Goal: Connect with others: Connect with others

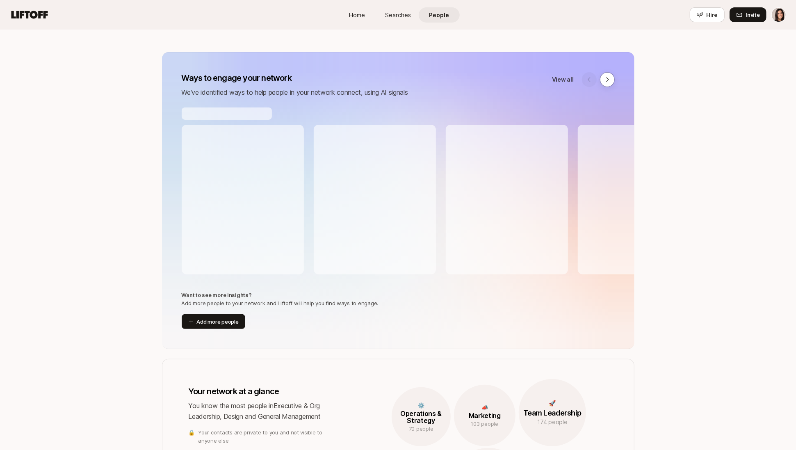
scroll to position [69, 0]
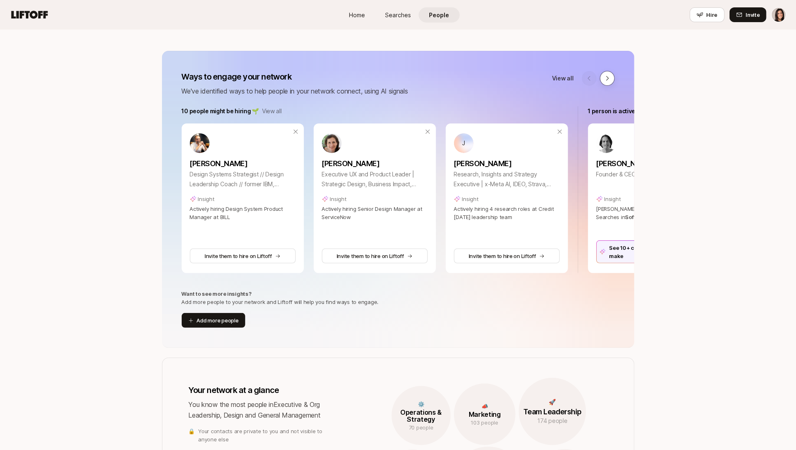
click at [609, 85] on button at bounding box center [607, 78] width 15 height 15
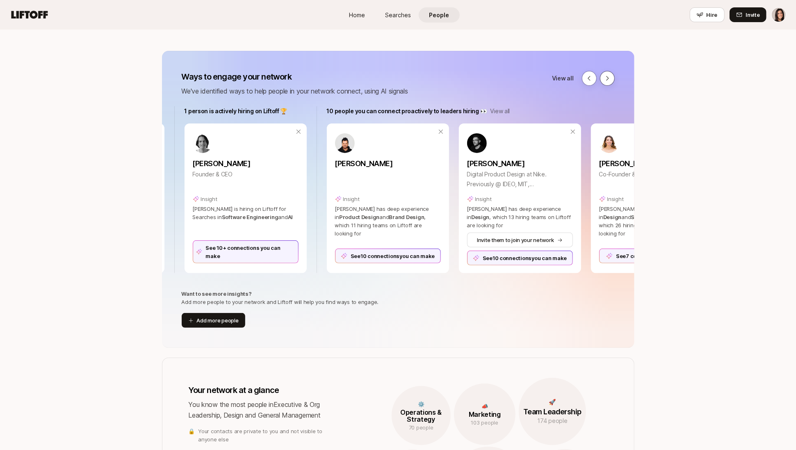
scroll to position [0, 406]
click at [609, 85] on button at bounding box center [607, 78] width 15 height 15
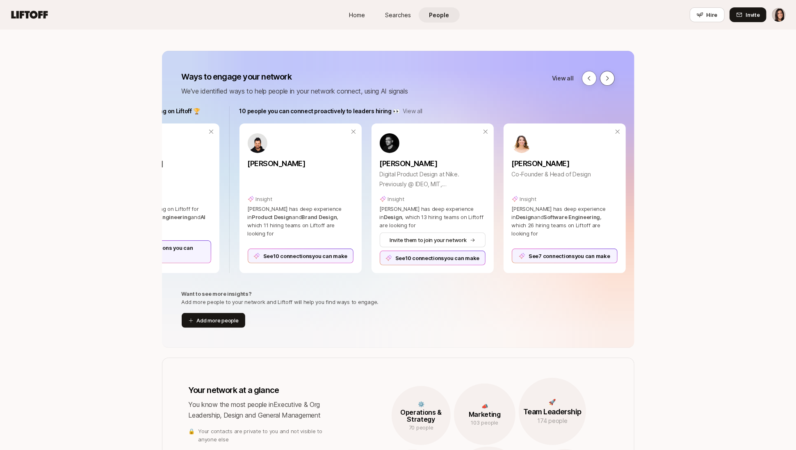
scroll to position [0, 502]
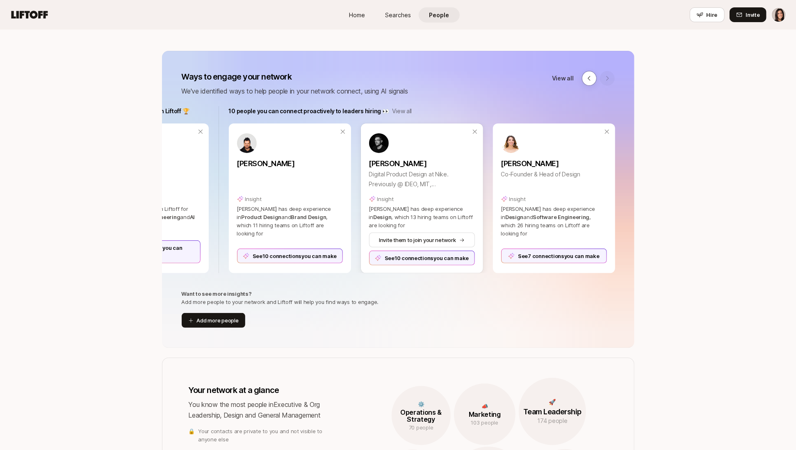
click at [412, 256] on div "See 10 connections you can make" at bounding box center [422, 258] width 106 height 15
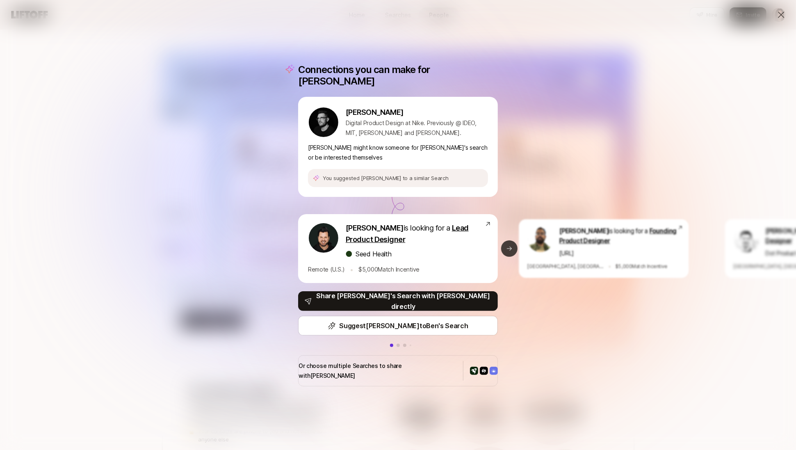
click at [511, 246] on icon at bounding box center [509, 248] width 7 height 7
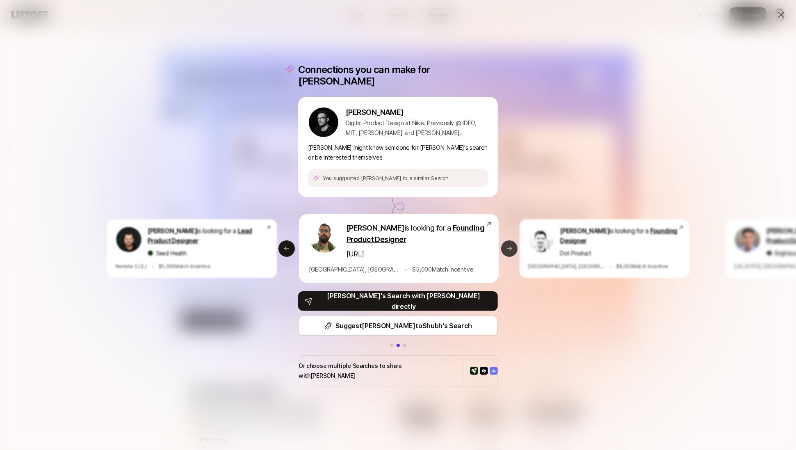
click at [511, 246] on icon at bounding box center [509, 248] width 7 height 7
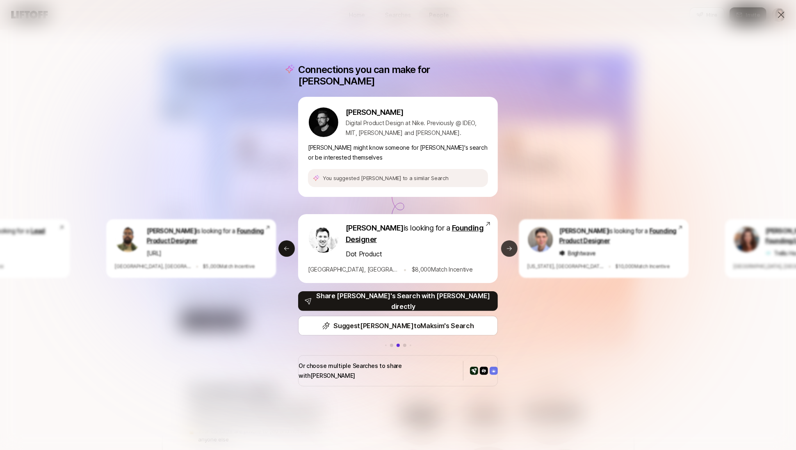
click at [510, 248] on icon at bounding box center [509, 248] width 7 height 7
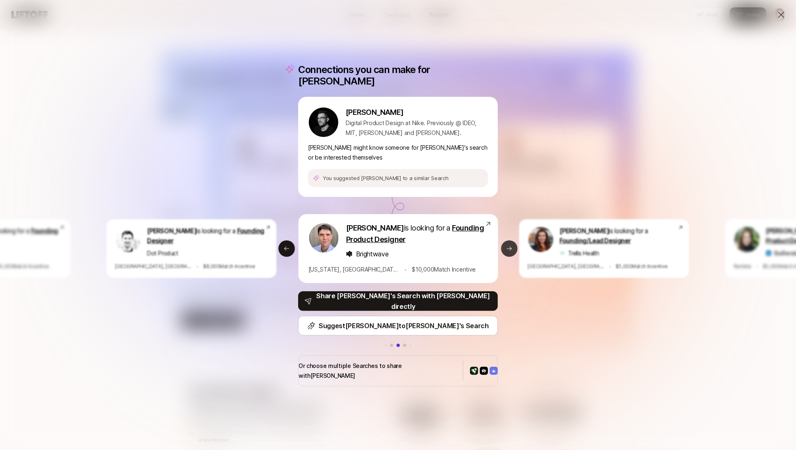
click at [510, 248] on icon at bounding box center [509, 248] width 7 height 7
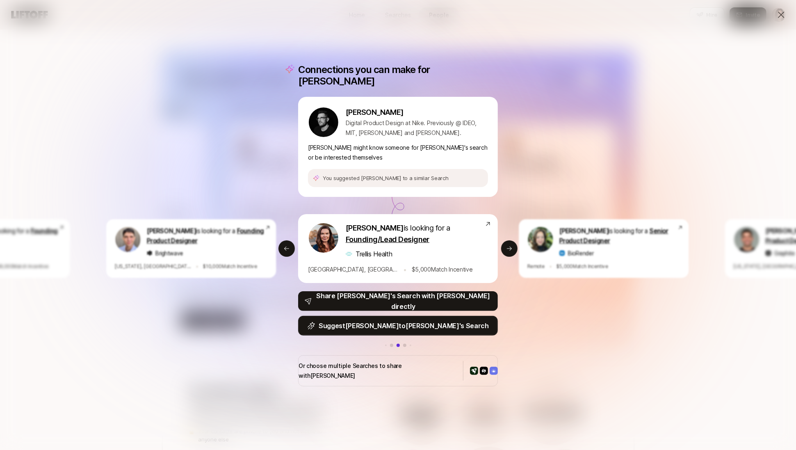
click at [461, 327] on button "Suggest Ryan to Estelle 's Search" at bounding box center [398, 326] width 200 height 20
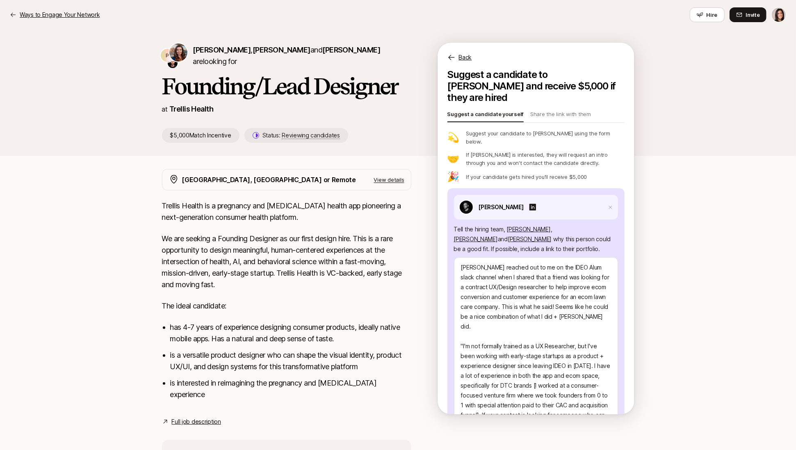
click at [60, 14] on p "Ways to Engage Your Network" at bounding box center [60, 15] width 80 height 10
type textarea "x"
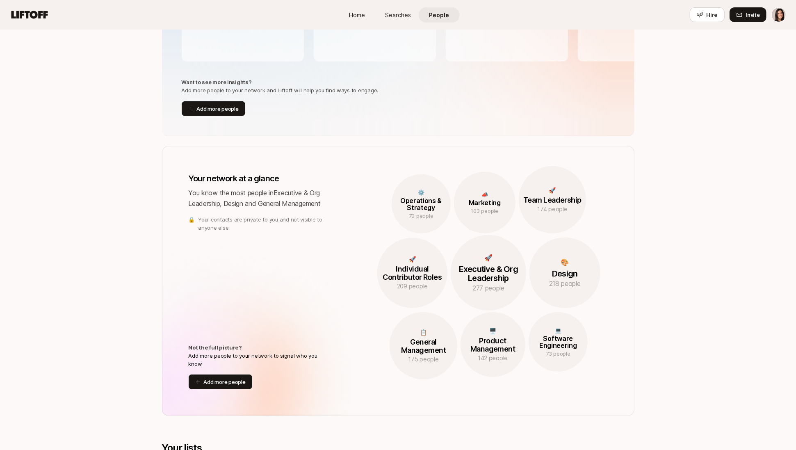
scroll to position [452, 0]
